Goal: Information Seeking & Learning: Compare options

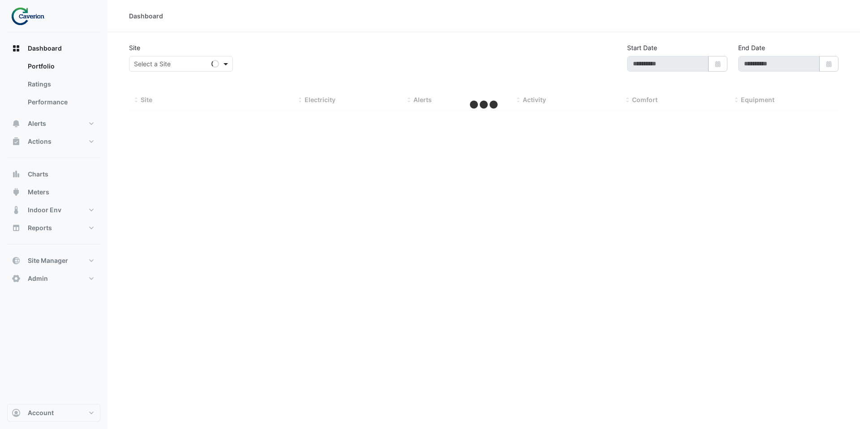
type input "**********"
select select "***"
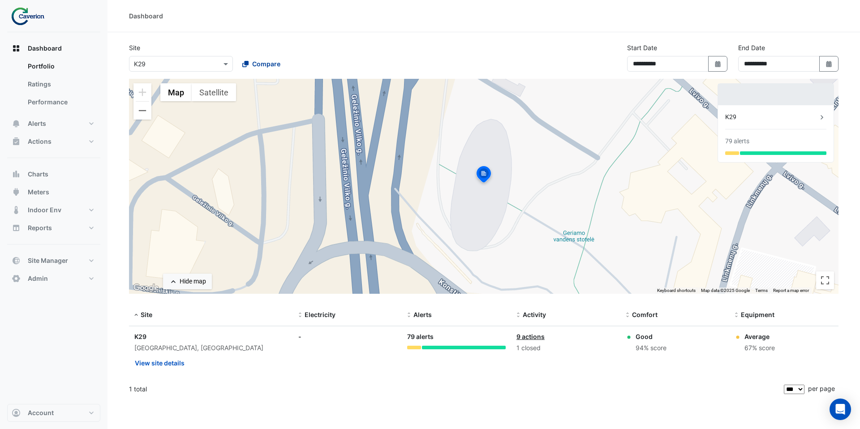
click at [246, 66] on icon at bounding box center [245, 64] width 6 height 6
click at [267, 94] on span "Cyber City B" at bounding box center [269, 96] width 37 height 8
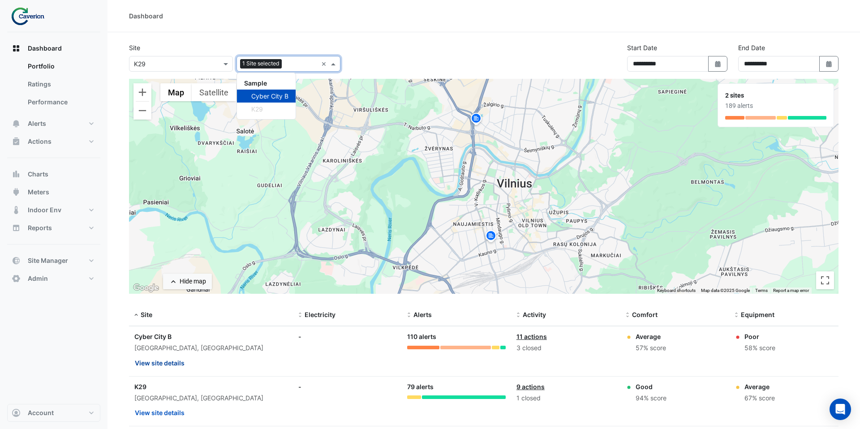
click at [183, 361] on button "View site details" at bounding box center [159, 363] width 51 height 16
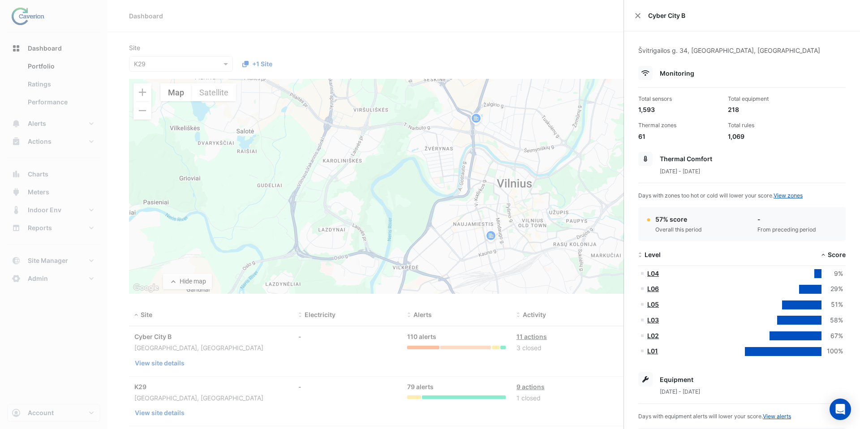
click at [169, 402] on ngb-offcanvas-backdrop at bounding box center [430, 214] width 860 height 429
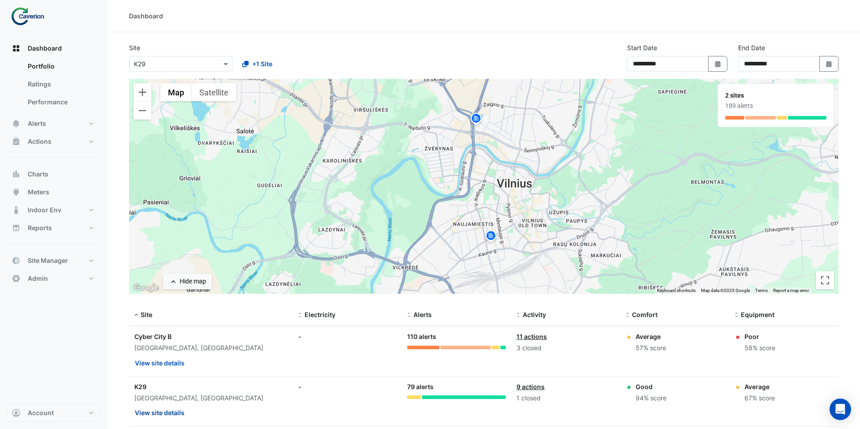
click at [171, 410] on button "View site details" at bounding box center [159, 413] width 51 height 16
click at [168, 352] on ngb-offcanvas-backdrop at bounding box center [430, 214] width 860 height 429
click at [175, 361] on button "View site details" at bounding box center [159, 363] width 51 height 16
click at [160, 412] on ngb-offcanvas-backdrop at bounding box center [430, 214] width 860 height 429
click at [160, 412] on button "View site details" at bounding box center [159, 413] width 51 height 16
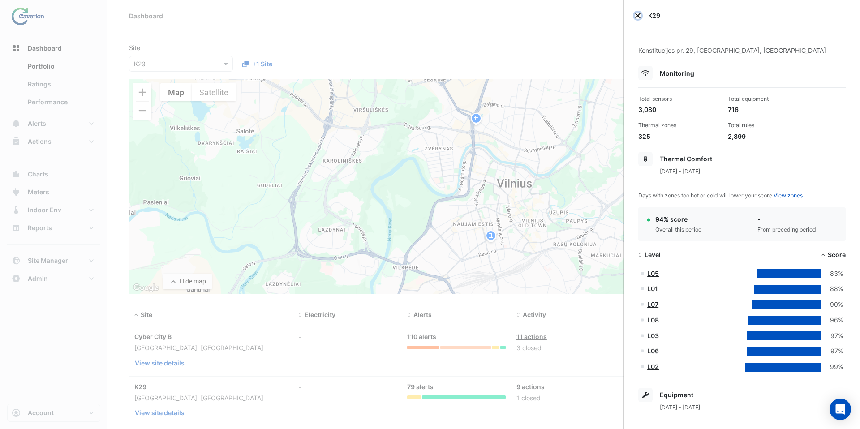
click at [636, 17] on button "Close" at bounding box center [637, 16] width 6 height 6
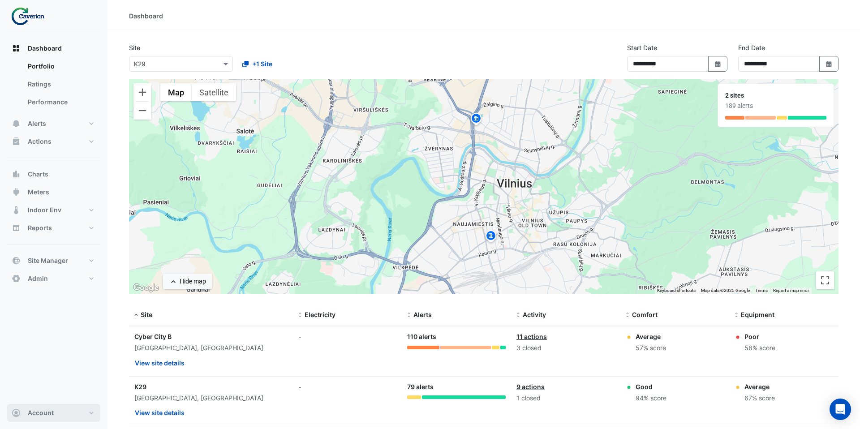
click at [51, 419] on button "Account" at bounding box center [53, 413] width 93 height 18
click at [52, 390] on link "Sign Out" at bounding box center [53, 390] width 85 height 18
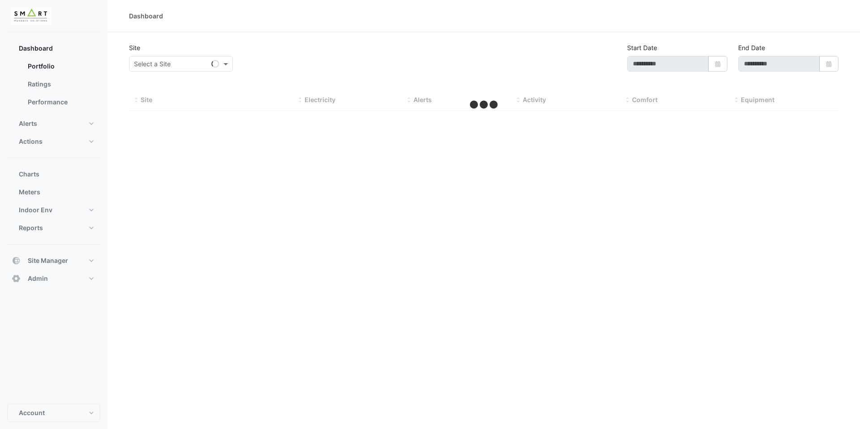
type input "**********"
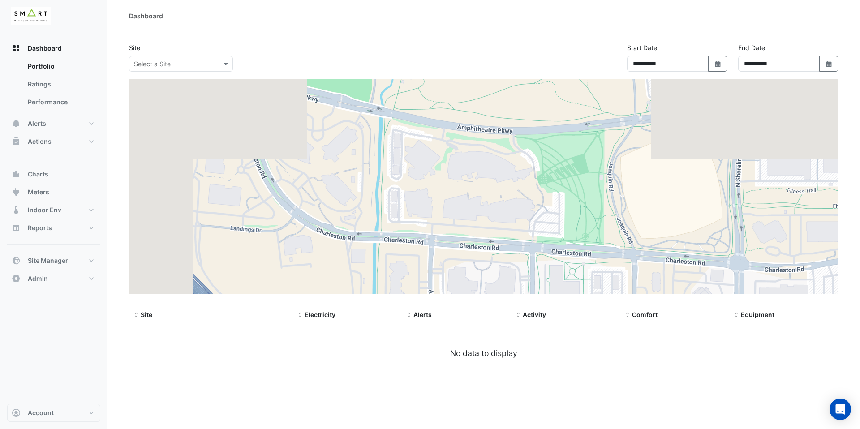
click at [210, 61] on input "text" at bounding box center [172, 64] width 76 height 9
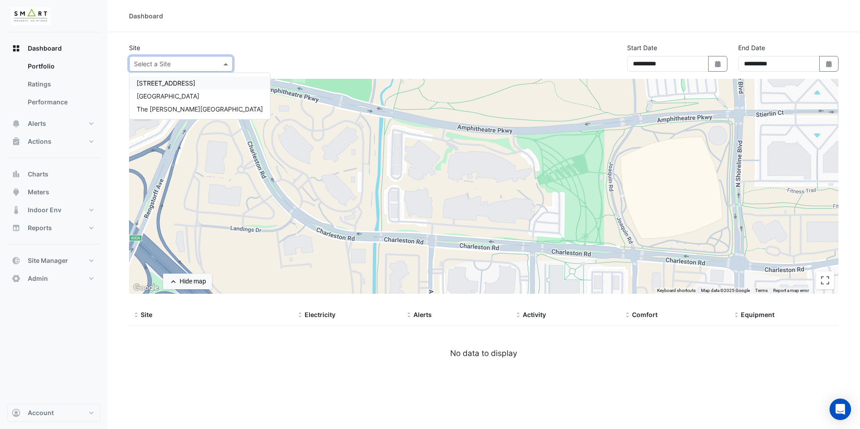
click at [188, 87] on div "[STREET_ADDRESS]" at bounding box center [199, 83] width 141 height 13
select select "***"
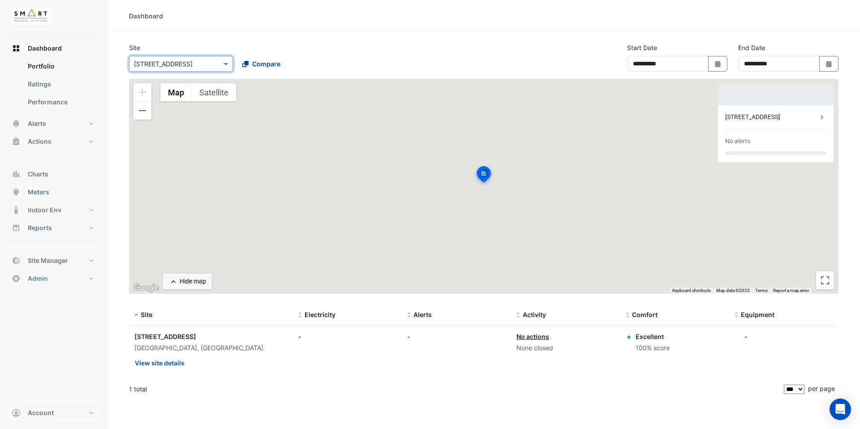
click at [256, 67] on span "Compare" at bounding box center [266, 63] width 28 height 9
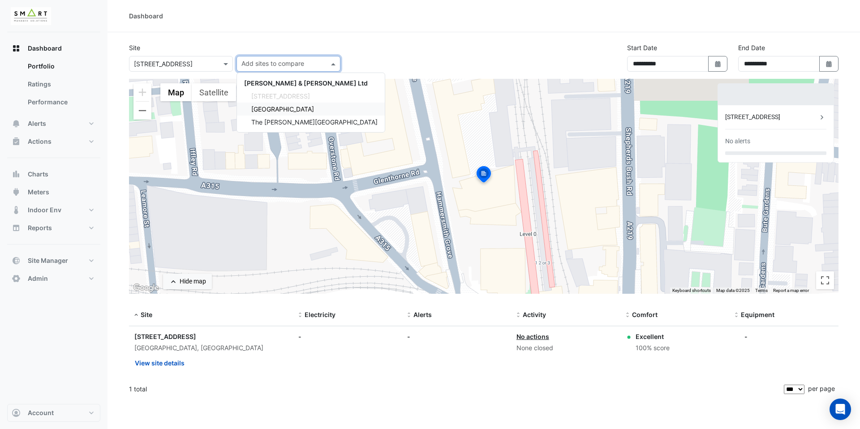
click at [265, 111] on span "[GEOGRAPHIC_DATA]" at bounding box center [282, 109] width 63 height 8
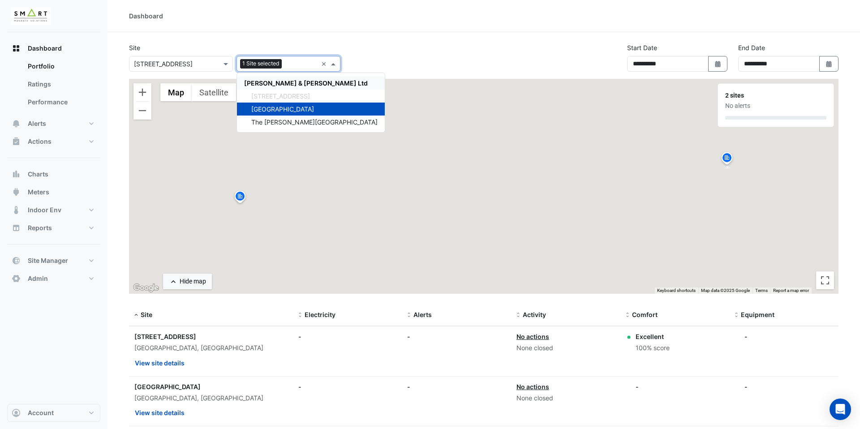
click at [299, 68] on input "text" at bounding box center [301, 64] width 32 height 9
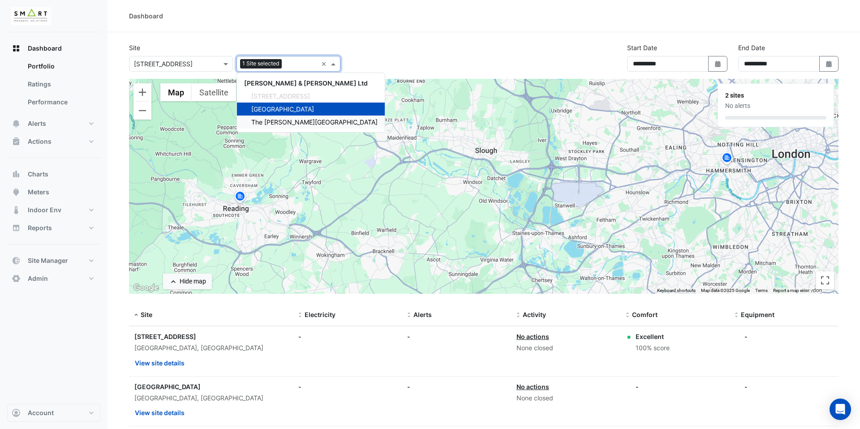
click at [287, 121] on span "The [PERSON_NAME][GEOGRAPHIC_DATA]" at bounding box center [314, 122] width 126 height 8
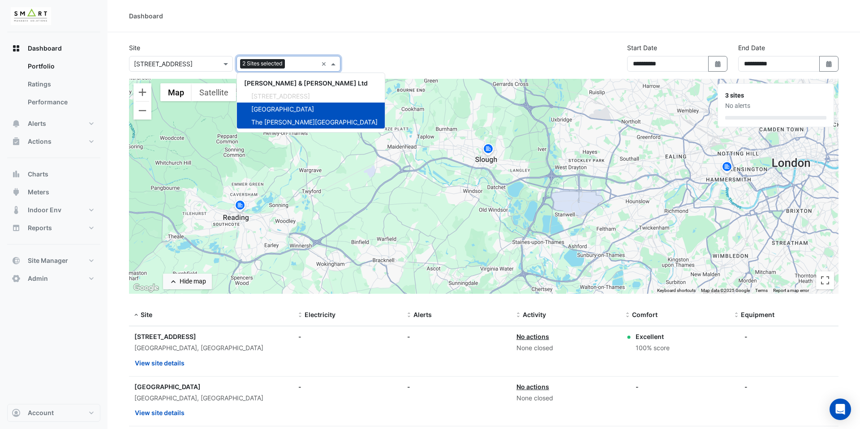
click at [389, 60] on div "**********" at bounding box center [484, 61] width 720 height 36
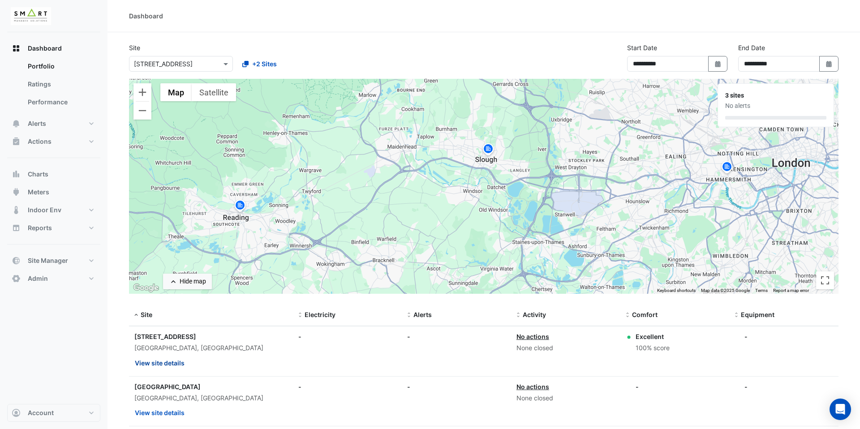
click at [174, 362] on button "View site details" at bounding box center [159, 363] width 51 height 16
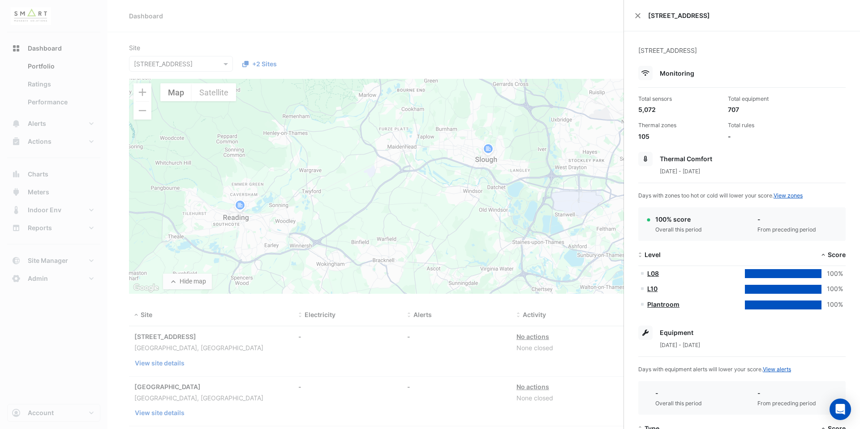
click at [221, 360] on ngb-offcanvas-backdrop at bounding box center [430, 214] width 860 height 429
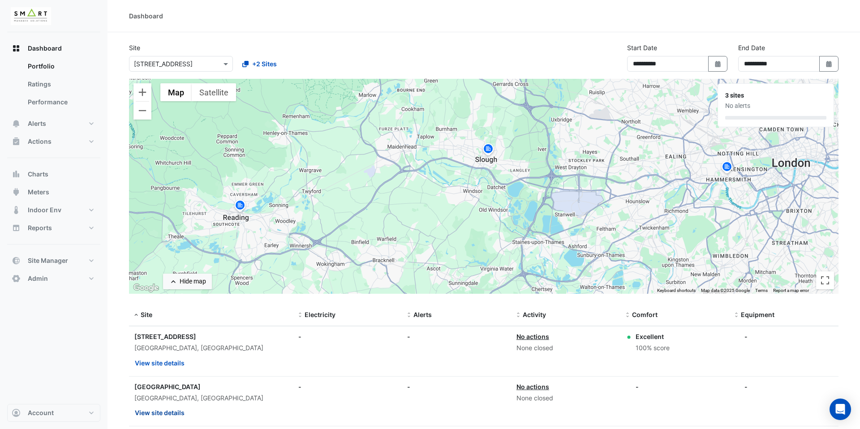
click at [178, 410] on button "View site details" at bounding box center [159, 413] width 51 height 16
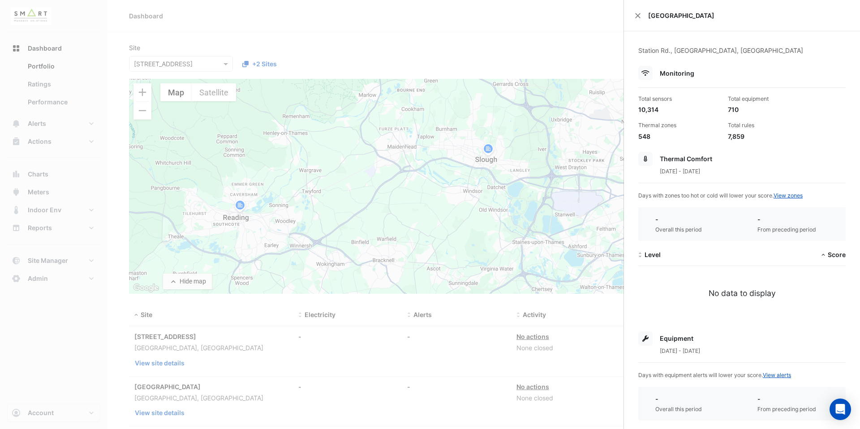
click at [266, 340] on ngb-offcanvas-backdrop at bounding box center [430, 214] width 860 height 429
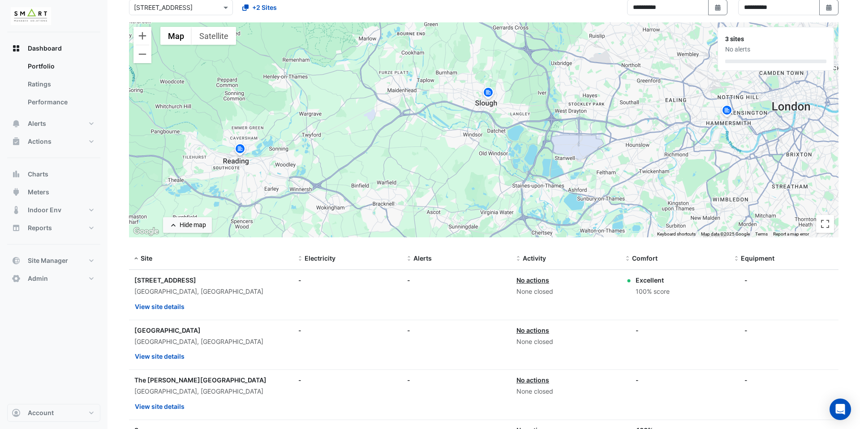
scroll to position [93, 0]
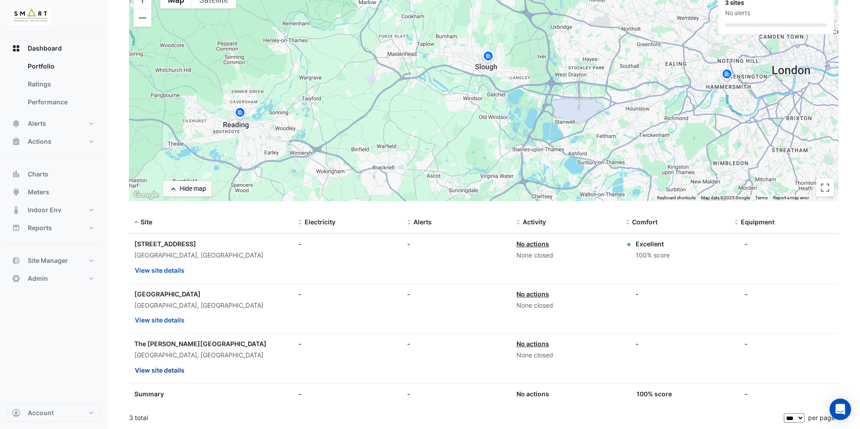
click at [177, 370] on button "View site details" at bounding box center [159, 370] width 51 height 16
